Goal: Information Seeking & Learning: Learn about a topic

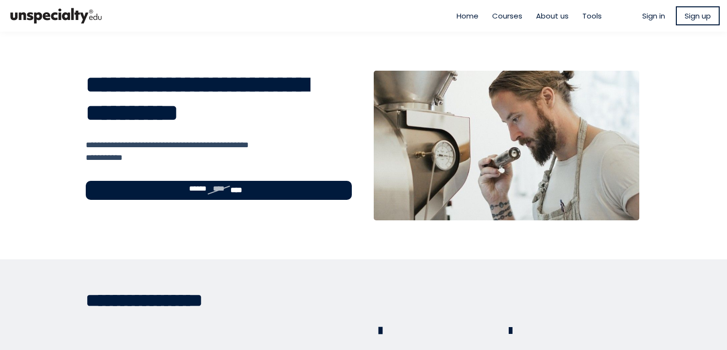
type input "**********"
click at [644, 15] on span "Sign in" at bounding box center [653, 15] width 23 height 11
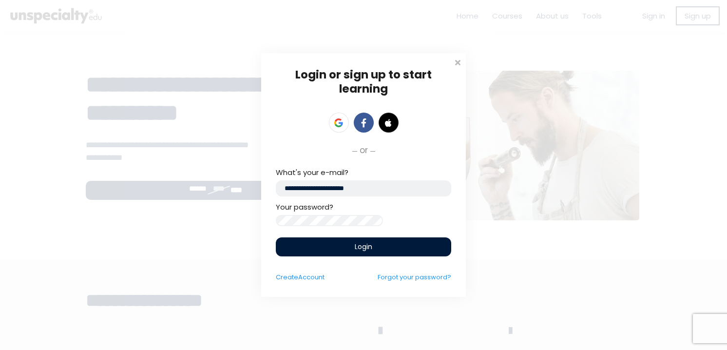
click at [352, 256] on div "Login" at bounding box center [363, 246] width 175 height 19
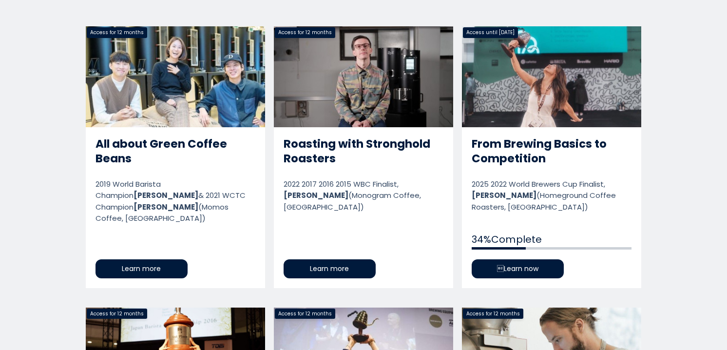
scroll to position [536, 0]
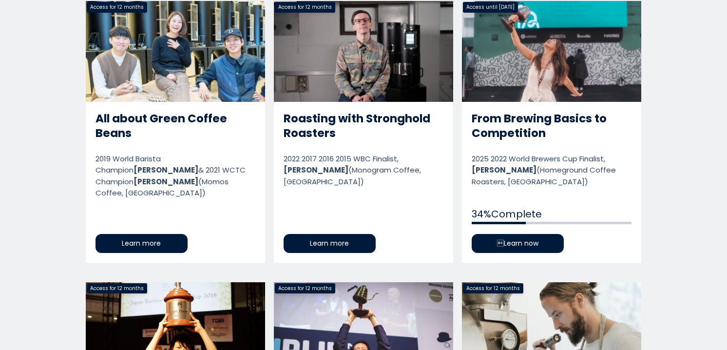
click at [527, 246] on link "From Brewing Basics to Competition" at bounding box center [551, 131] width 179 height 261
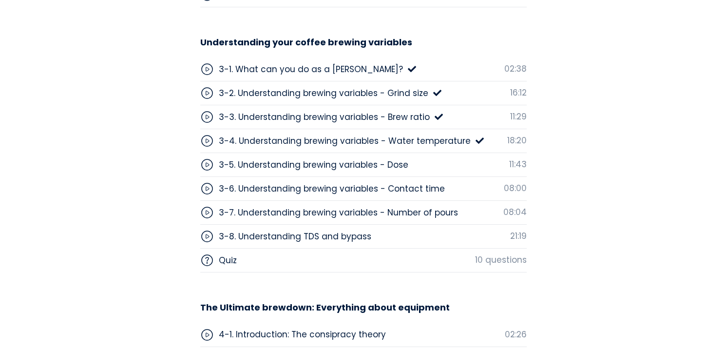
scroll to position [2827, 0]
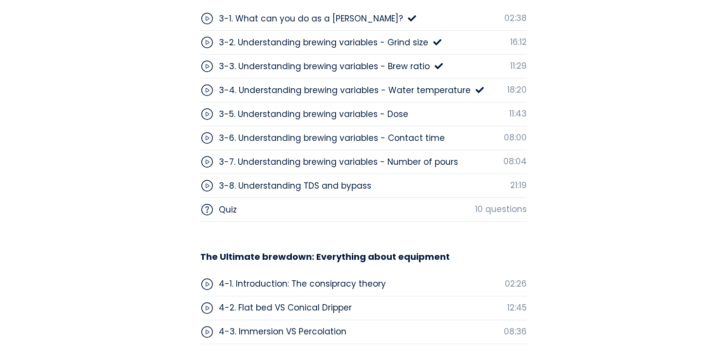
click at [323, 113] on div "3-5. Understanding brewing variables - Dose" at bounding box center [314, 114] width 190 height 13
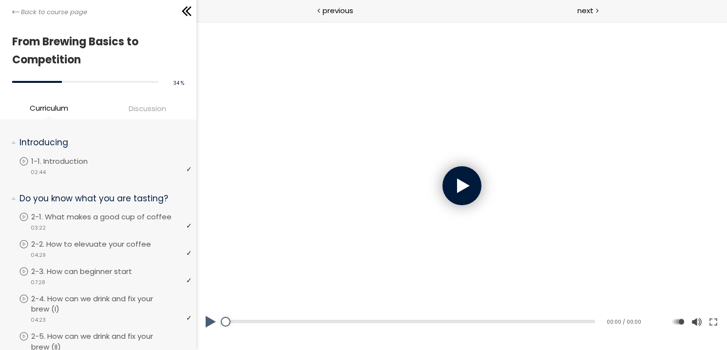
click at [448, 186] on div at bounding box center [461, 185] width 39 height 39
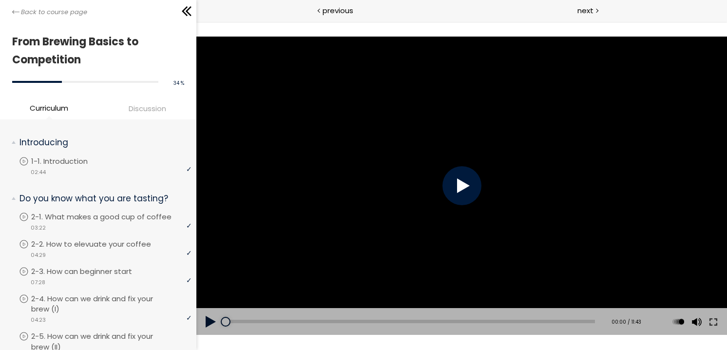
click at [466, 192] on div at bounding box center [461, 185] width 39 height 39
click at [207, 320] on button at bounding box center [210, 321] width 29 height 27
click at [212, 318] on button at bounding box center [210, 321] width 29 height 27
click at [714, 319] on button at bounding box center [713, 321] width 18 height 27
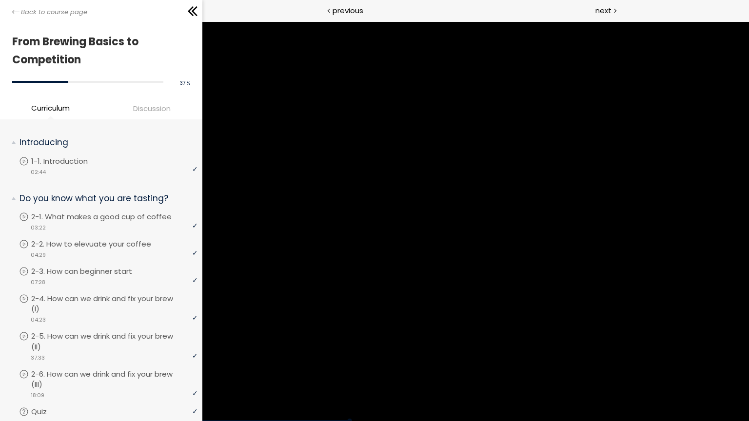
click at [650, 253] on div at bounding box center [475, 221] width 546 height 400
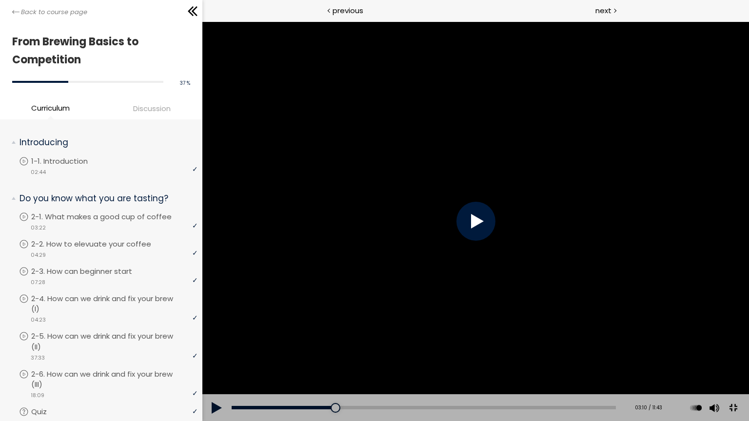
click at [650, 253] on div at bounding box center [475, 221] width 546 height 400
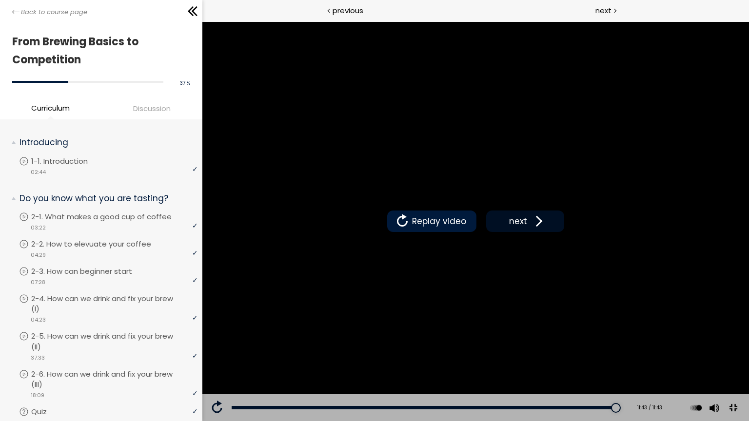
click at [529, 228] on span "next" at bounding box center [517, 221] width 23 height 13
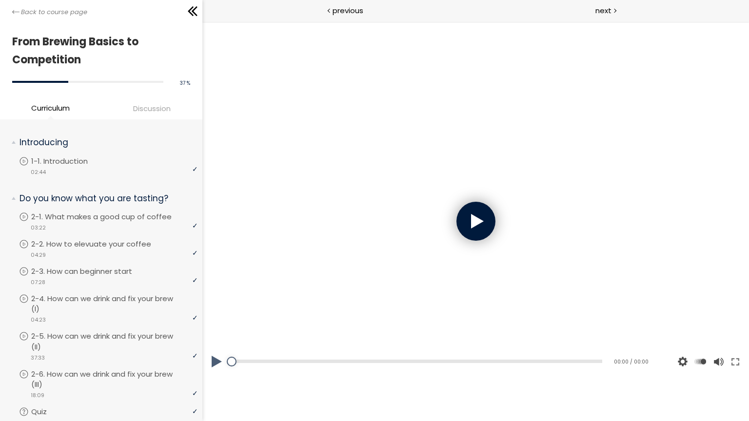
click at [696, 256] on div at bounding box center [475, 222] width 546 height 308
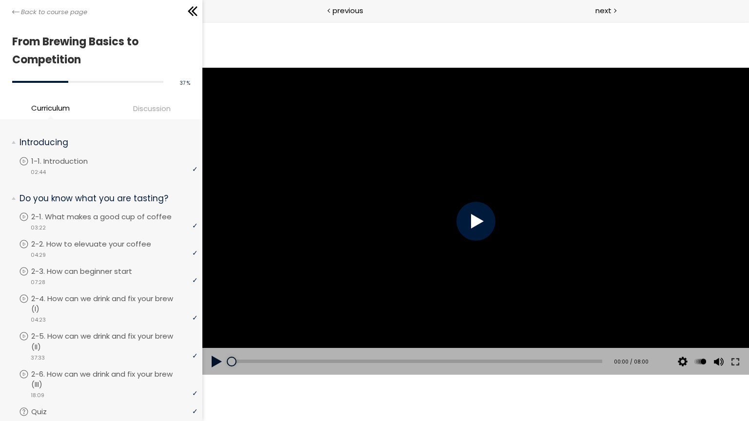
click at [495, 234] on div at bounding box center [475, 221] width 39 height 39
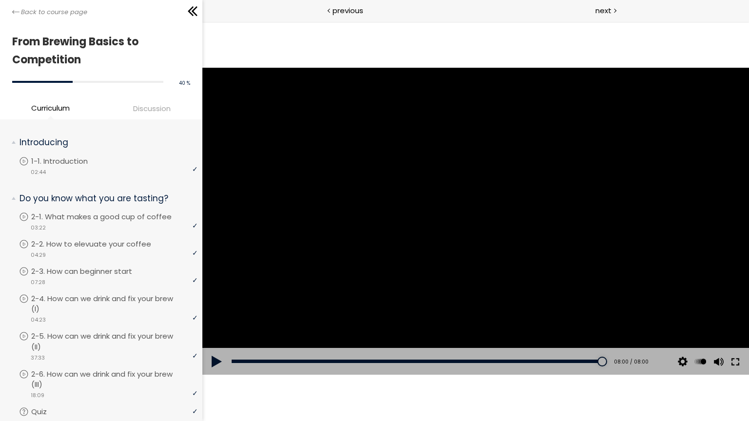
click at [743, 375] on button at bounding box center [735, 361] width 18 height 27
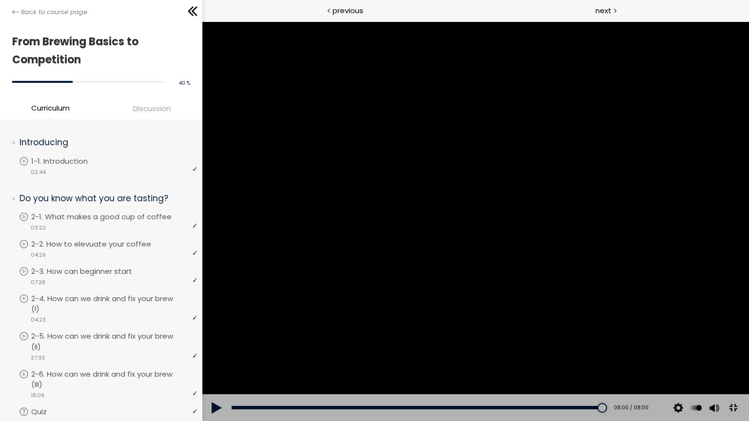
click at [743, 419] on button at bounding box center [732, 408] width 22 height 22
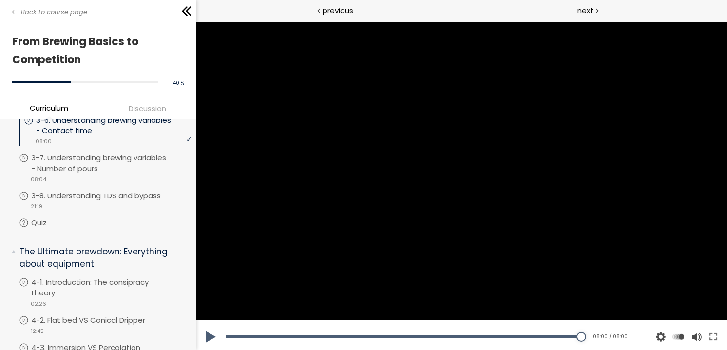
scroll to position [536, 0]
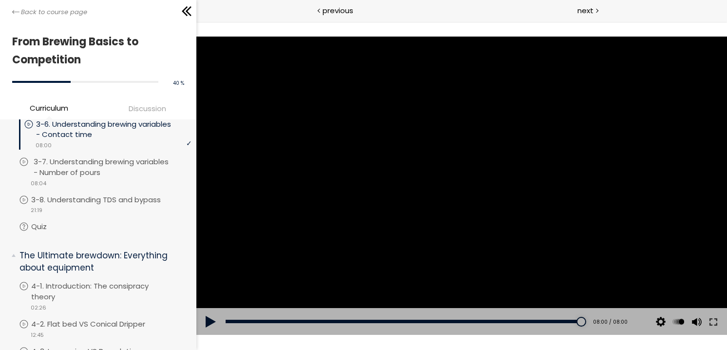
click at [101, 164] on p "3-7. Understanding brewing variables - Number of pours" at bounding box center [114, 166] width 160 height 21
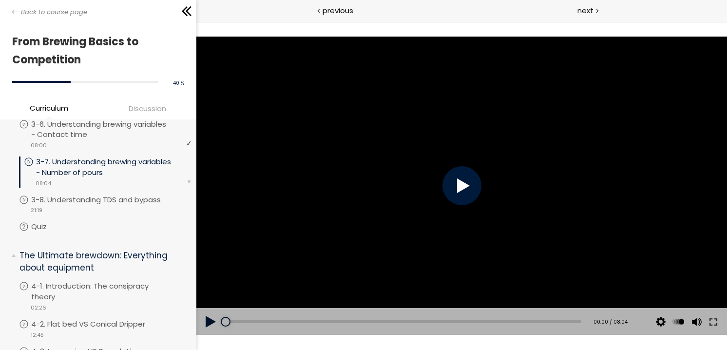
click at [453, 183] on div at bounding box center [461, 185] width 39 height 39
click at [208, 319] on button at bounding box center [210, 321] width 29 height 27
click at [714, 322] on button at bounding box center [713, 321] width 18 height 27
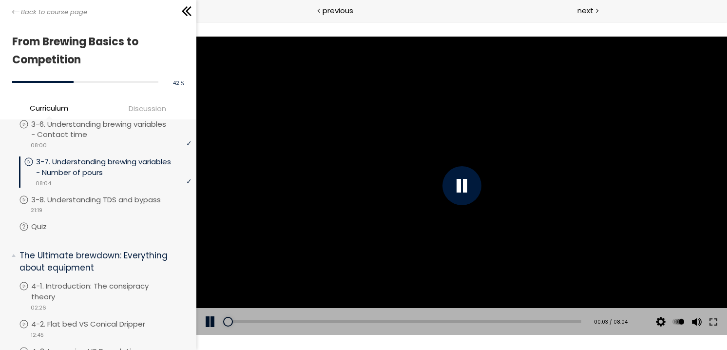
click at [469, 180] on div at bounding box center [461, 185] width 39 height 39
